Goal: Unclear: Browse casually

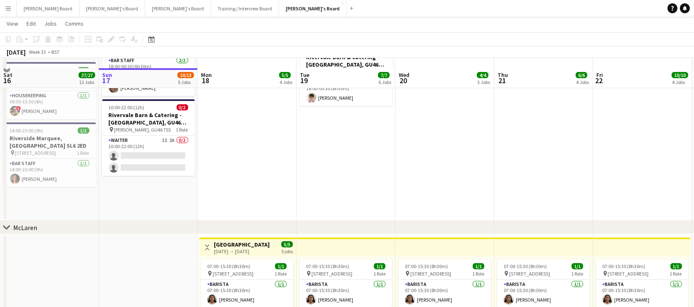
scroll to position [200, 0]
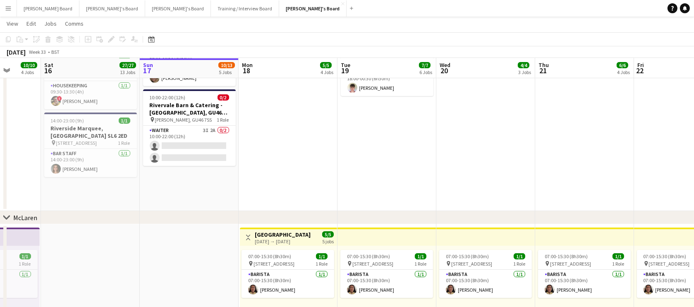
drag, startPoint x: 256, startPoint y: 175, endPoint x: 302, endPoint y: 174, distance: 45.9
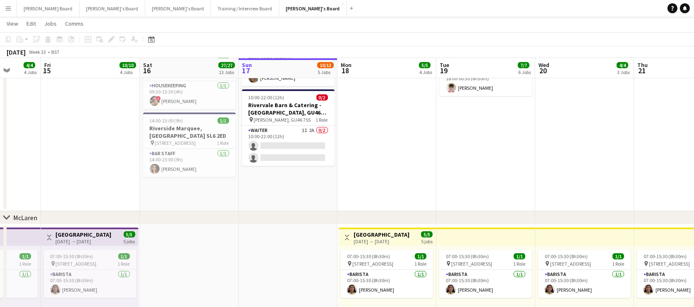
scroll to position [0, 250]
